Goal: Task Accomplishment & Management: Manage account settings

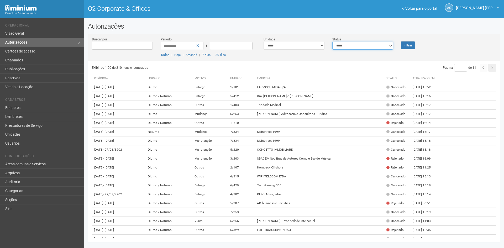
click at [347, 46] on select "**********" at bounding box center [363, 46] width 61 height 8
select select "*"
click at [333, 42] on select "**********" at bounding box center [363, 46] width 61 height 8
click at [407, 45] on button "Filtrar" at bounding box center [408, 46] width 14 height 8
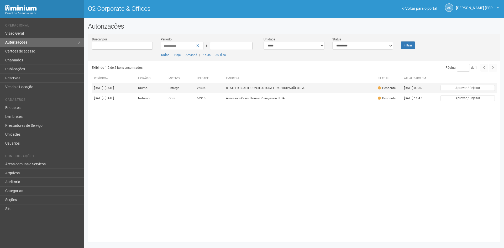
click at [255, 92] on td "STATLED BRASIL CONSTRUTORA E PARTICIPAÇÕES S.A." at bounding box center [300, 88] width 152 height 10
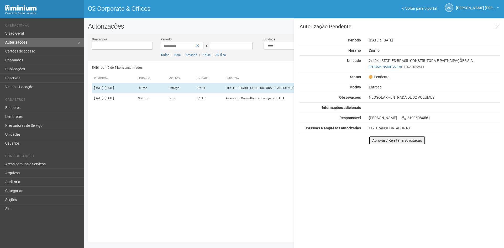
click at [387, 141] on button "Aprovar / Rejeitar a solicitação" at bounding box center [397, 140] width 57 height 9
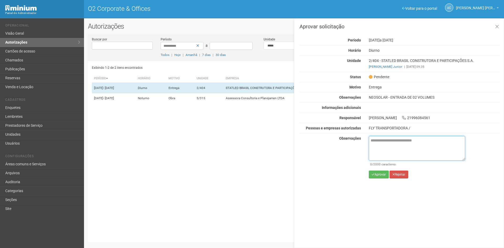
click at [387, 142] on textarea at bounding box center [417, 148] width 96 height 25
paste textarea "**********"
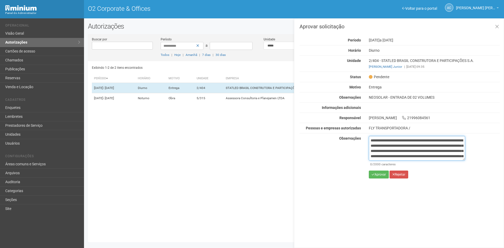
scroll to position [35, 0]
type textarea "**********"
click at [378, 174] on button "Aprovar" at bounding box center [379, 175] width 20 height 8
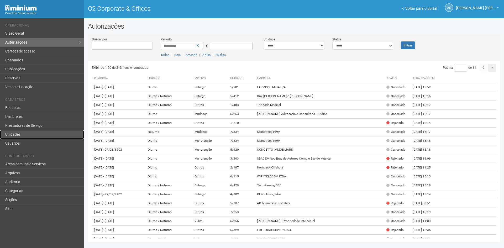
click at [18, 135] on link "Unidades" at bounding box center [42, 134] width 84 height 9
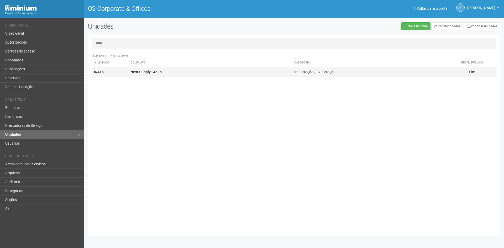
click at [144, 70] on strong "Next Supply Group" at bounding box center [146, 72] width 31 height 4
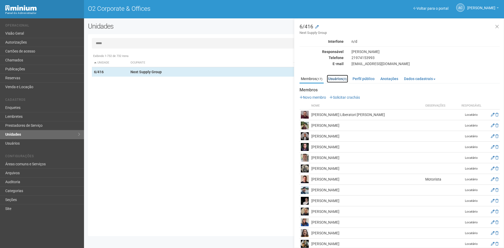
click at [342, 80] on link "Usuários (3)" at bounding box center [337, 79] width 21 height 8
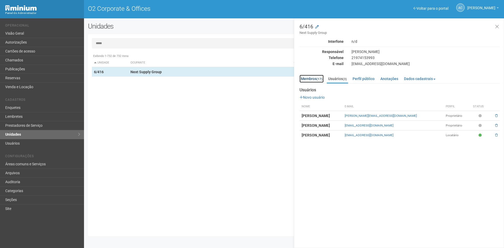
click at [308, 80] on link "Membros (17)" at bounding box center [312, 79] width 24 height 8
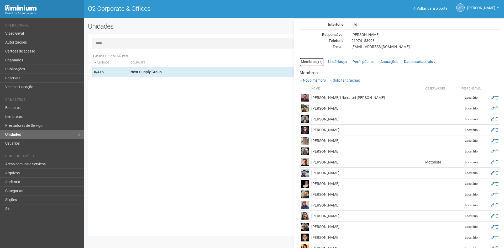
scroll to position [26, 0]
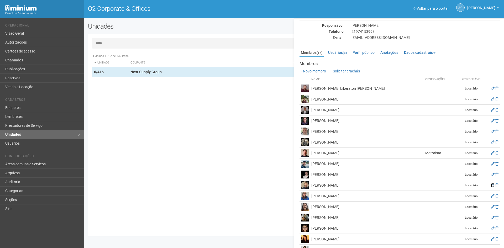
click at [493, 185] on icon at bounding box center [493, 186] width 4 height 4
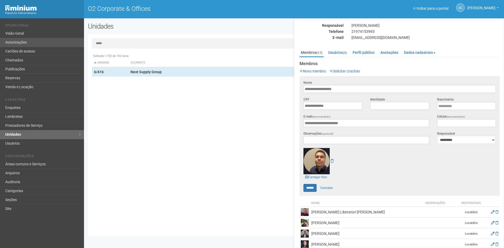
drag, startPoint x: 116, startPoint y: 43, endPoint x: 83, endPoint y: 46, distance: 32.5
click at [83, 46] on div "Voltar para o portal Operacional Visão Geral Autorizações Cartões de acesso Cha…" at bounding box center [252, 133] width 504 height 230
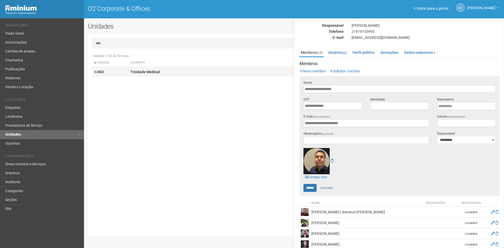
type input "****"
click at [136, 70] on strong "Trindade Medical" at bounding box center [145, 72] width 29 height 4
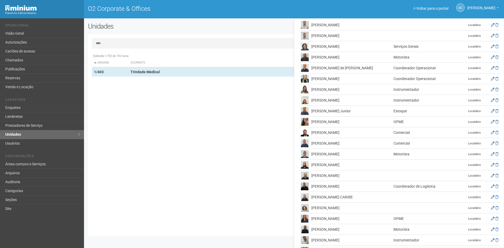
scroll to position [502, 0]
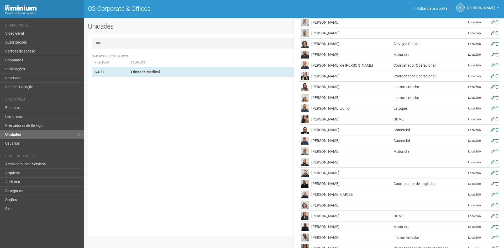
click at [492, 200] on td at bounding box center [494, 205] width 12 height 11
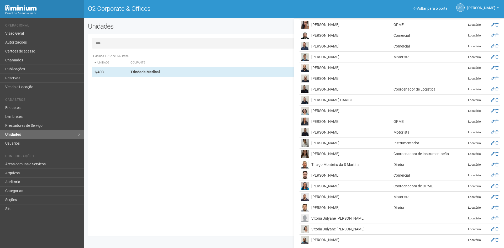
scroll to position [599, 0]
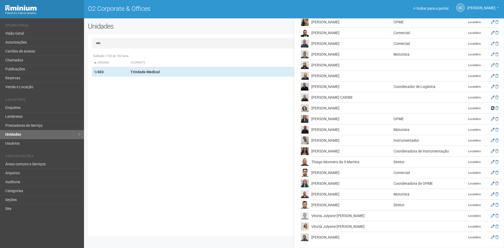
click at [492, 107] on icon at bounding box center [493, 108] width 4 height 4
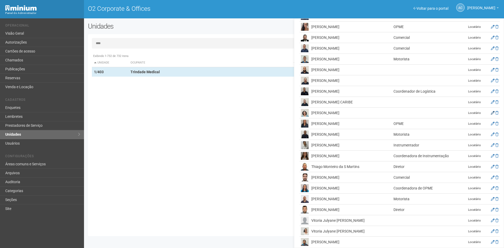
scroll to position [0, 0]
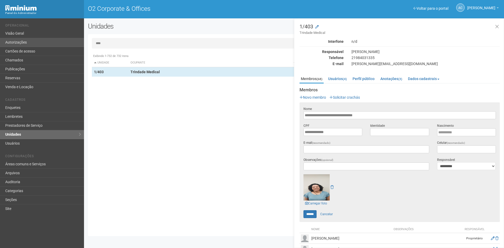
drag, startPoint x: 106, startPoint y: 44, endPoint x: 77, endPoint y: 41, distance: 29.3
click at [77, 41] on div "Voltar para o portal Operacional Visão Geral Autorizações Cartões de acesso Cha…" at bounding box center [252, 133] width 504 height 230
